Goal: Transaction & Acquisition: Purchase product/service

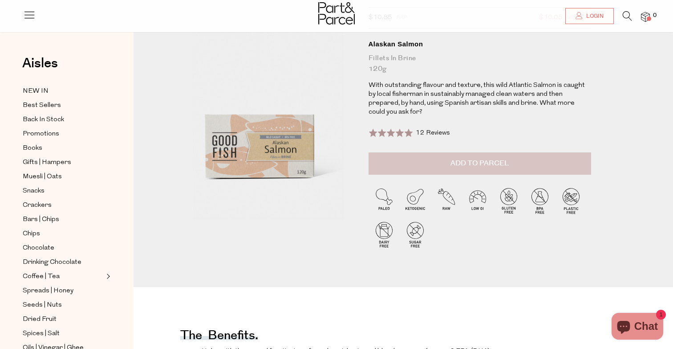
click at [422, 152] on button "Add to Parcel" at bounding box center [480, 163] width 223 height 22
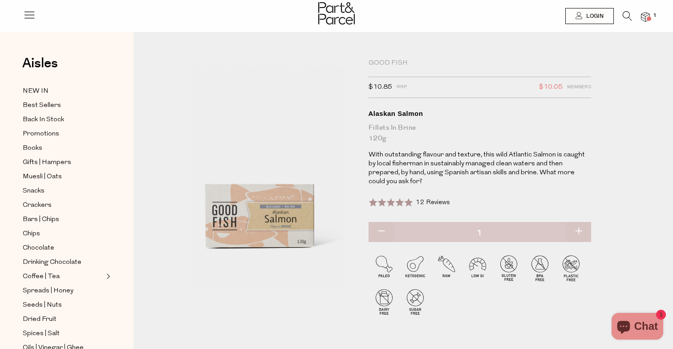
click at [383, 62] on div "Good Fish" at bounding box center [480, 63] width 223 height 9
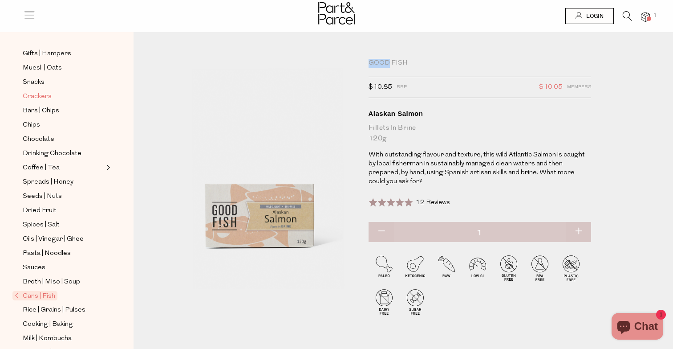
scroll to position [108, 0]
click at [31, 297] on span "Cans | Fish" at bounding box center [34, 295] width 45 height 9
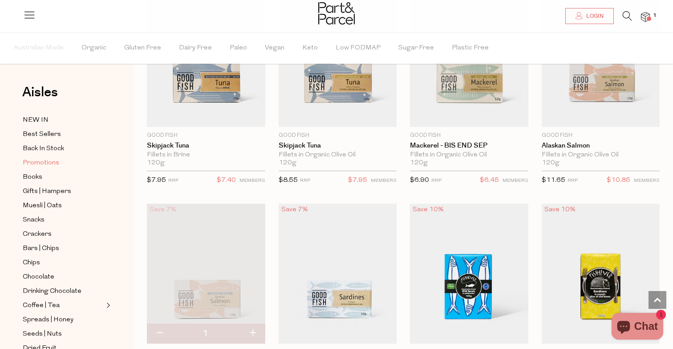
scroll to position [890, 0]
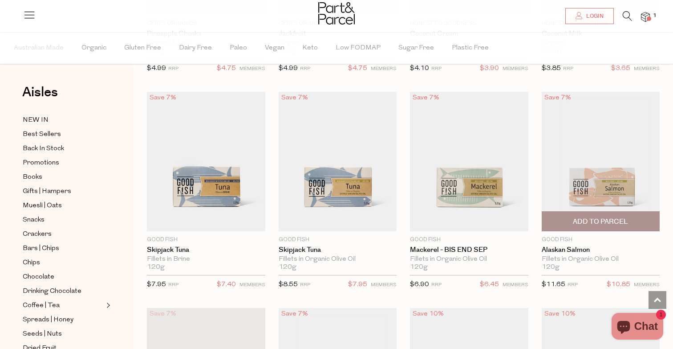
click at [601, 217] on span "Add To Parcel" at bounding box center [600, 221] width 55 height 9
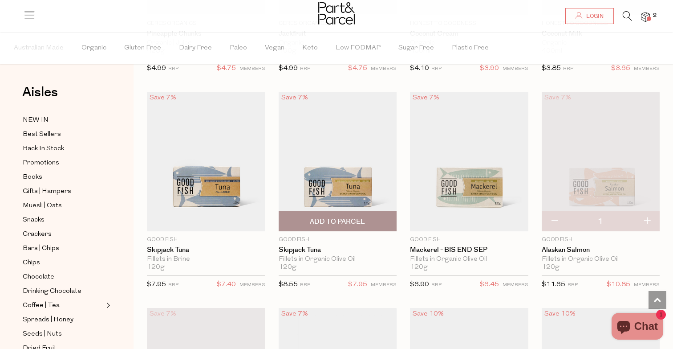
click at [310, 217] on span "Add To Parcel" at bounding box center [337, 221] width 55 height 9
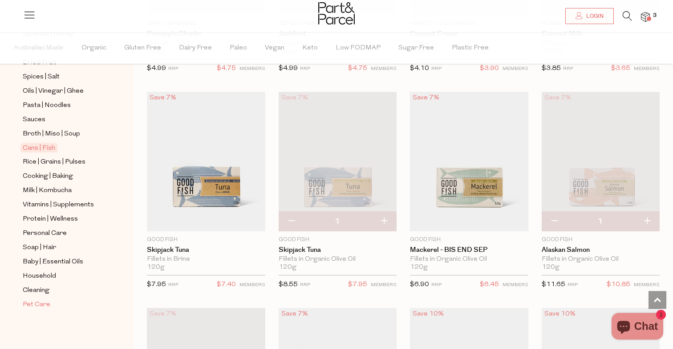
scroll to position [285, 0]
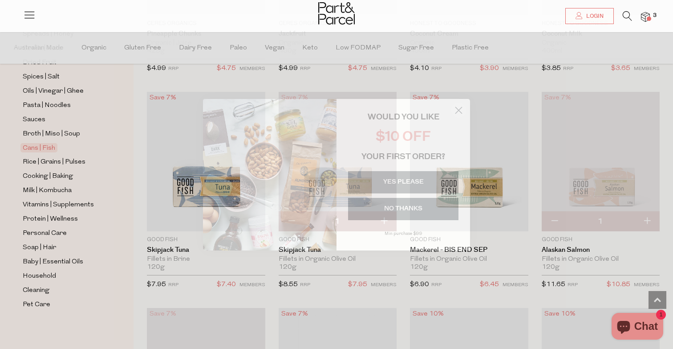
click at [400, 182] on button "YES PLEASE" at bounding box center [403, 182] width 110 height 22
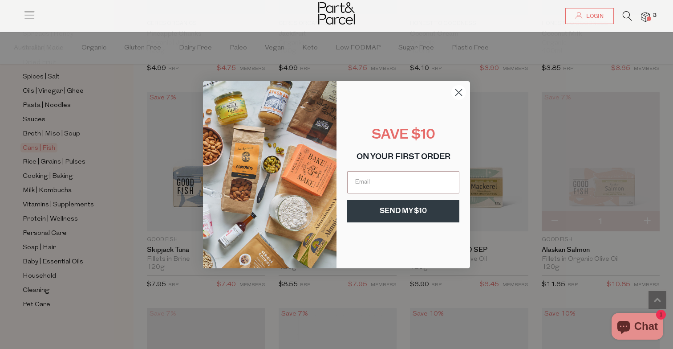
type input "jessicalbryce@outlook.com"
click at [419, 211] on button "SEND MY $10" at bounding box center [403, 211] width 112 height 22
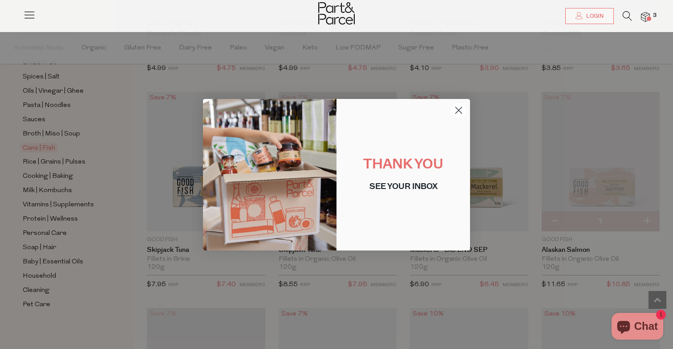
click at [456, 110] on circle "Close dialog" at bounding box center [458, 109] width 15 height 15
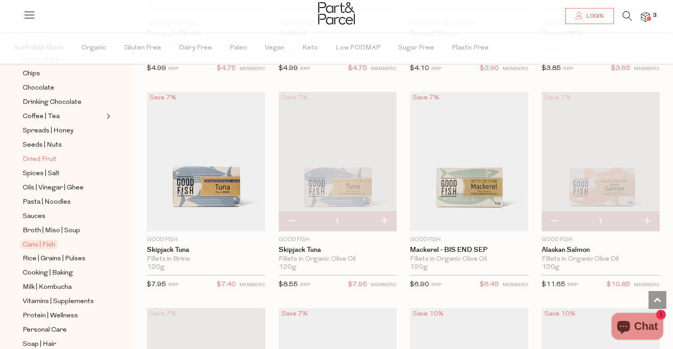
scroll to position [110, 0]
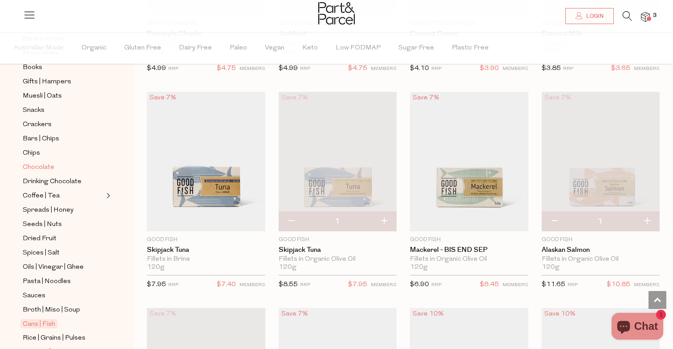
click at [42, 169] on span "Chocolate" at bounding box center [39, 167] width 32 height 11
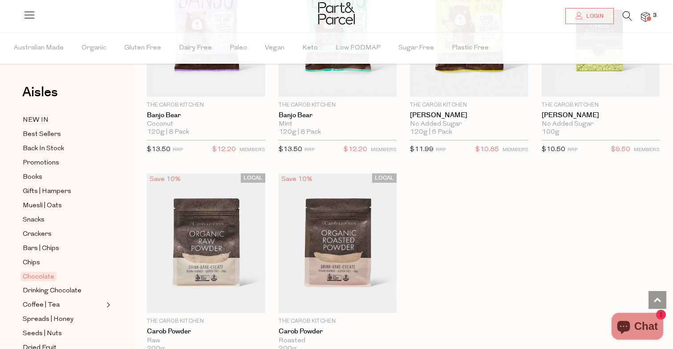
scroll to position [3088, 0]
